Goal: Transaction & Acquisition: Purchase product/service

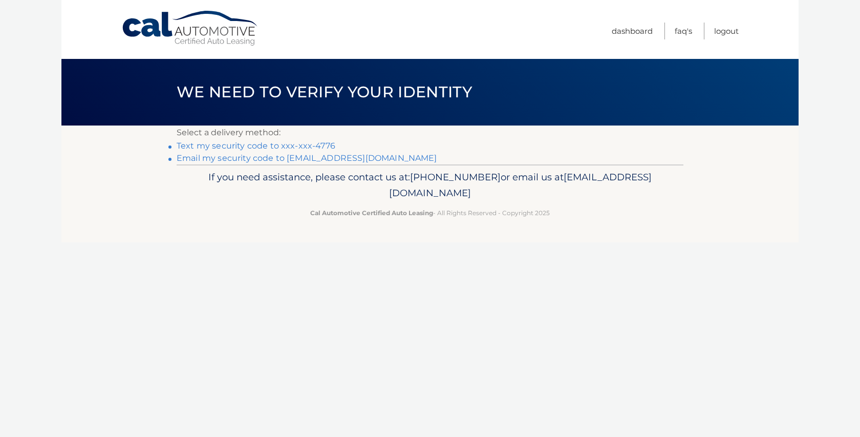
click at [252, 147] on link "Text my security code to xxx-xxx-4776" at bounding box center [256, 146] width 159 height 10
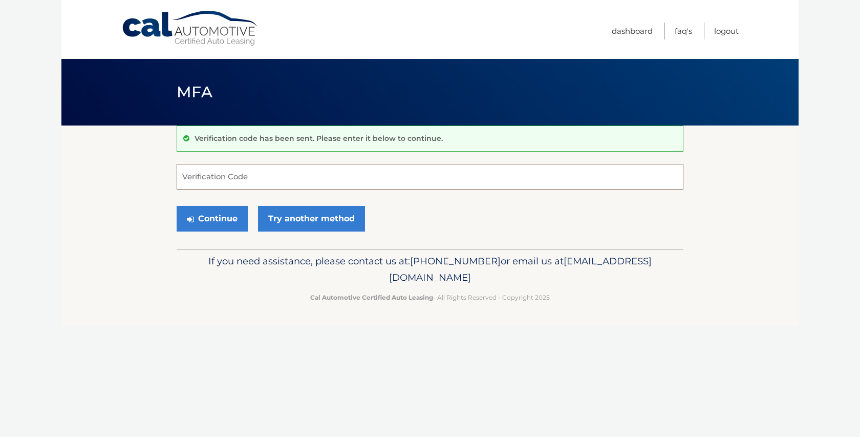
click at [258, 178] on input "Verification Code" at bounding box center [430, 177] width 507 height 26
type input "498057"
click at [211, 219] on button "Continue" at bounding box center [212, 219] width 71 height 26
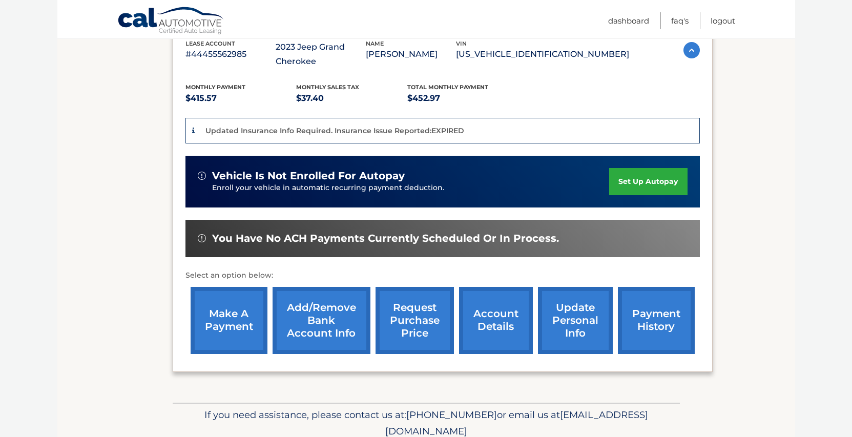
scroll to position [209, 0]
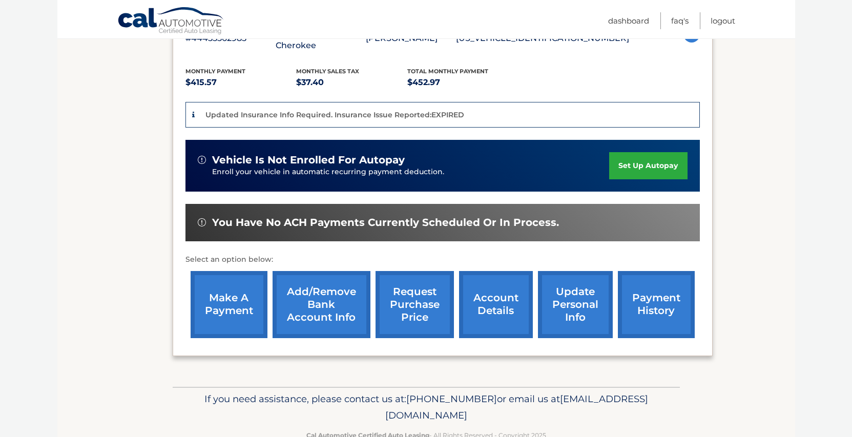
click at [235, 317] on link "make a payment" at bounding box center [229, 304] width 77 height 67
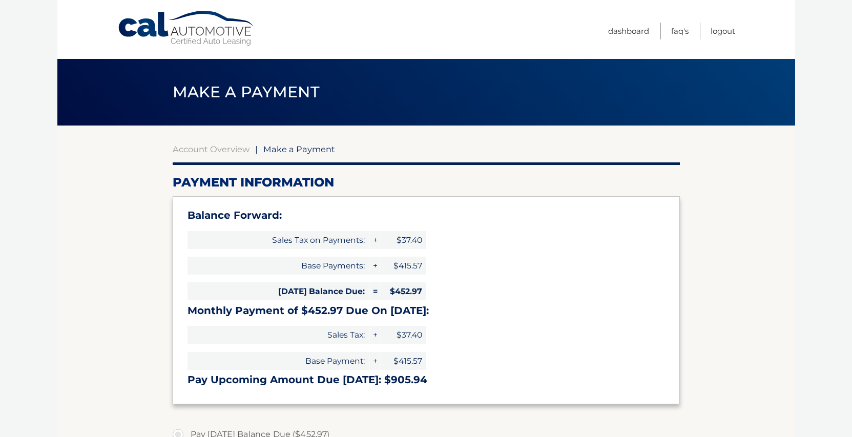
select select "NjYwMWEyZWYtYjNlYy00ZDg1LWExMGItZWE0NDI2NjBjZDIw"
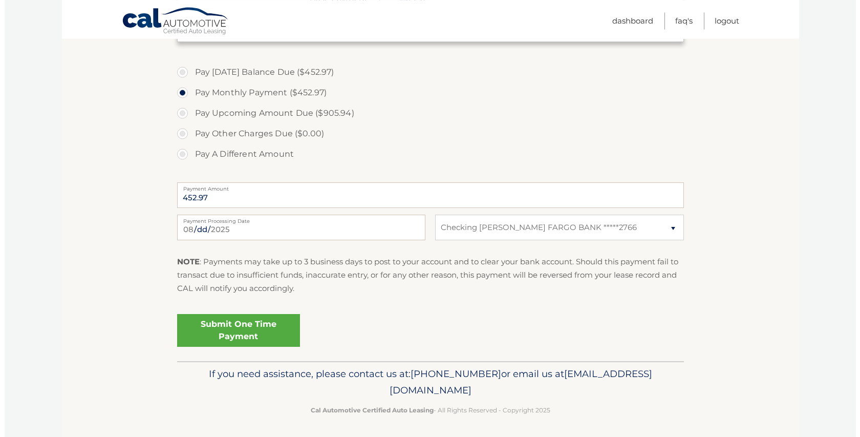
scroll to position [364, 0]
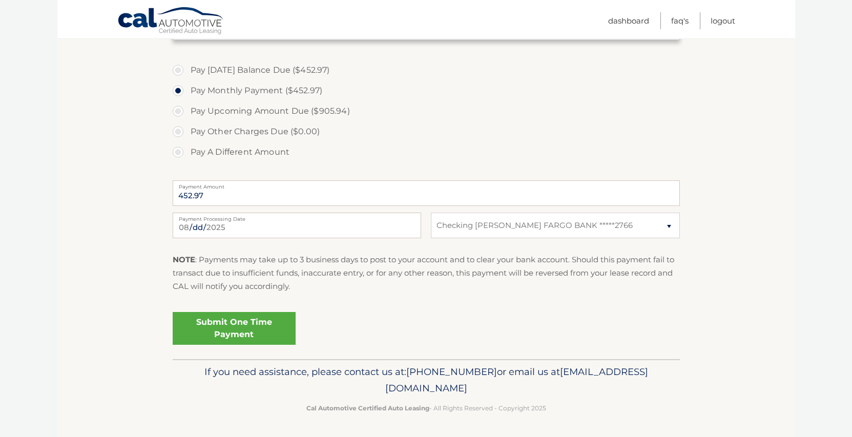
click at [235, 322] on link "Submit One Time Payment" at bounding box center [234, 328] width 123 height 33
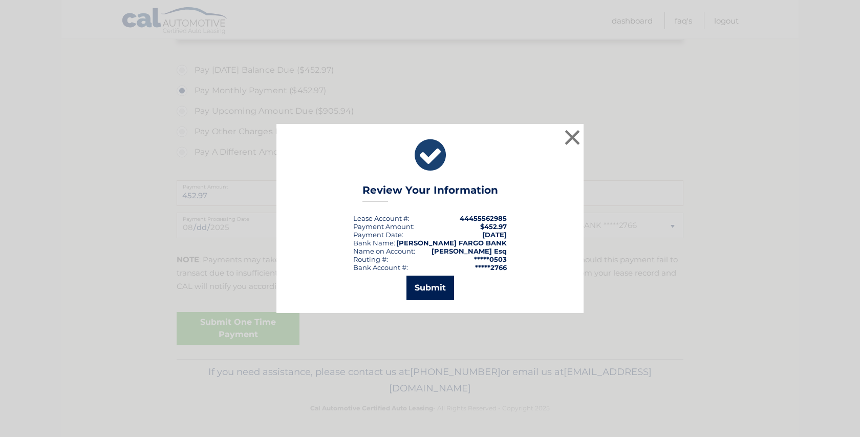
click at [428, 290] on button "Submit" at bounding box center [431, 288] width 48 height 25
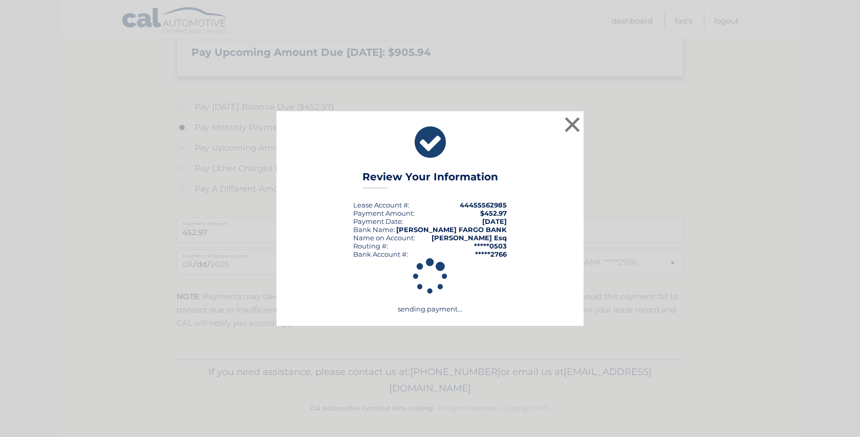
scroll to position [327, 0]
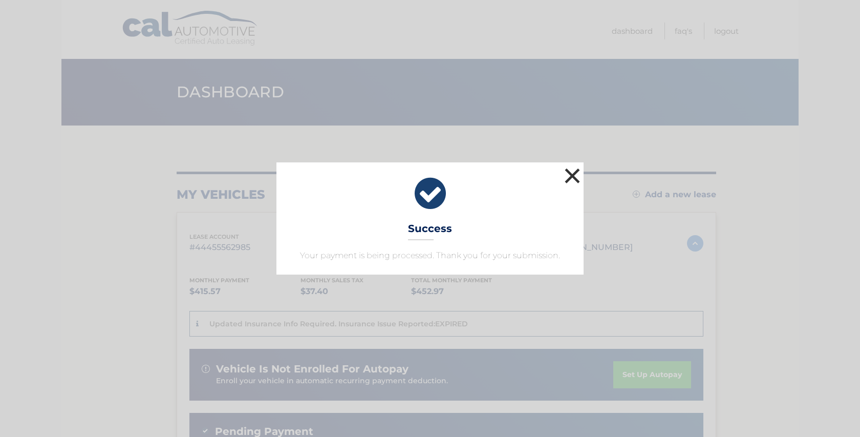
click at [574, 179] on button "×" at bounding box center [572, 175] width 20 height 20
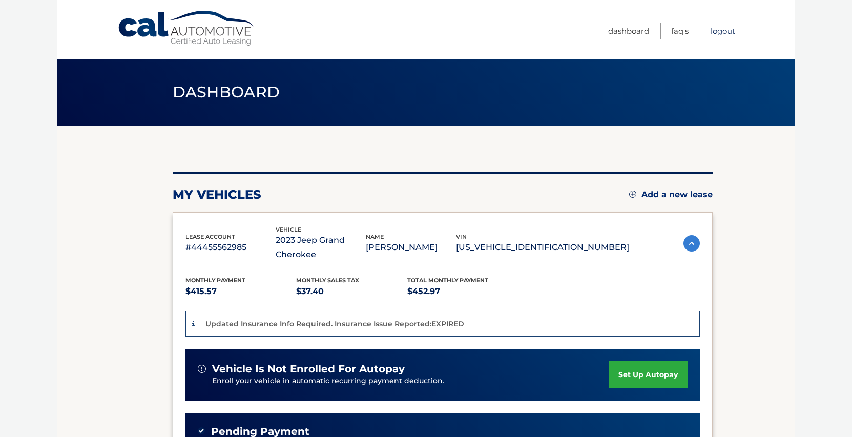
click at [727, 31] on link "Logout" at bounding box center [722, 31] width 25 height 17
